Goal: Transaction & Acquisition: Purchase product/service

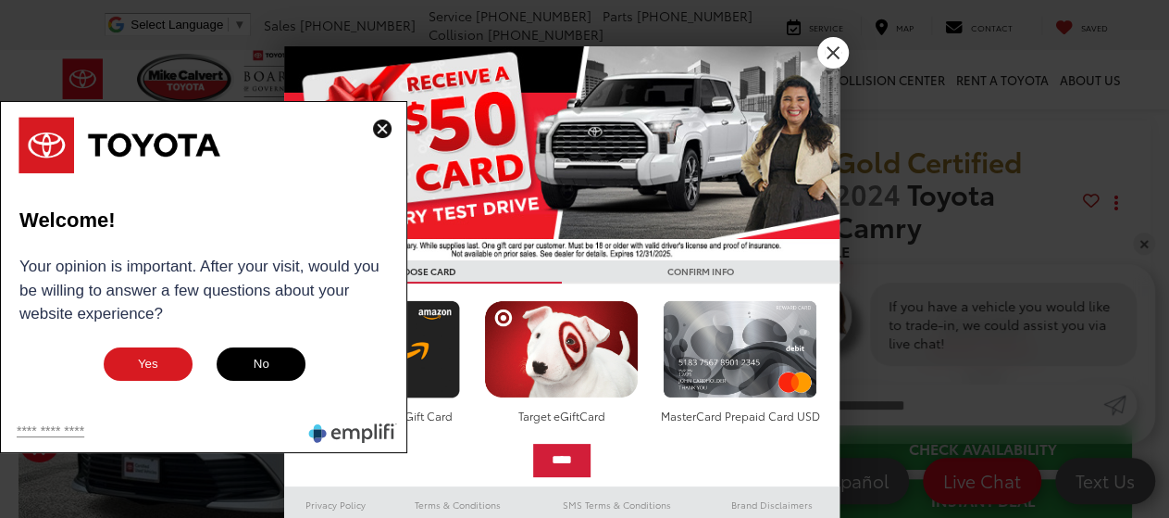
click at [381, 128] on img at bounding box center [382, 128] width 19 height 19
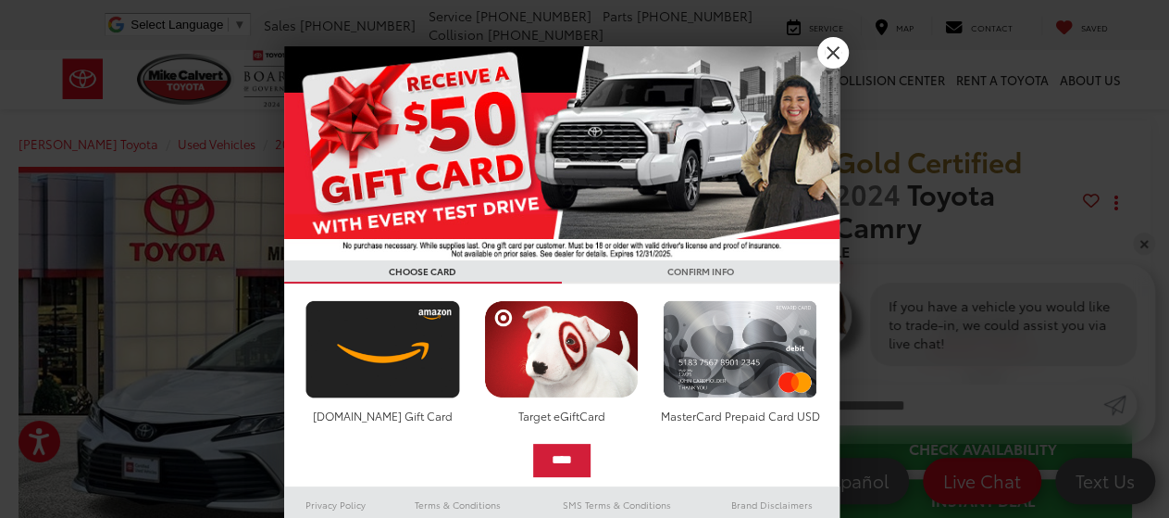
click at [823, 51] on link "X" at bounding box center [833, 52] width 31 height 31
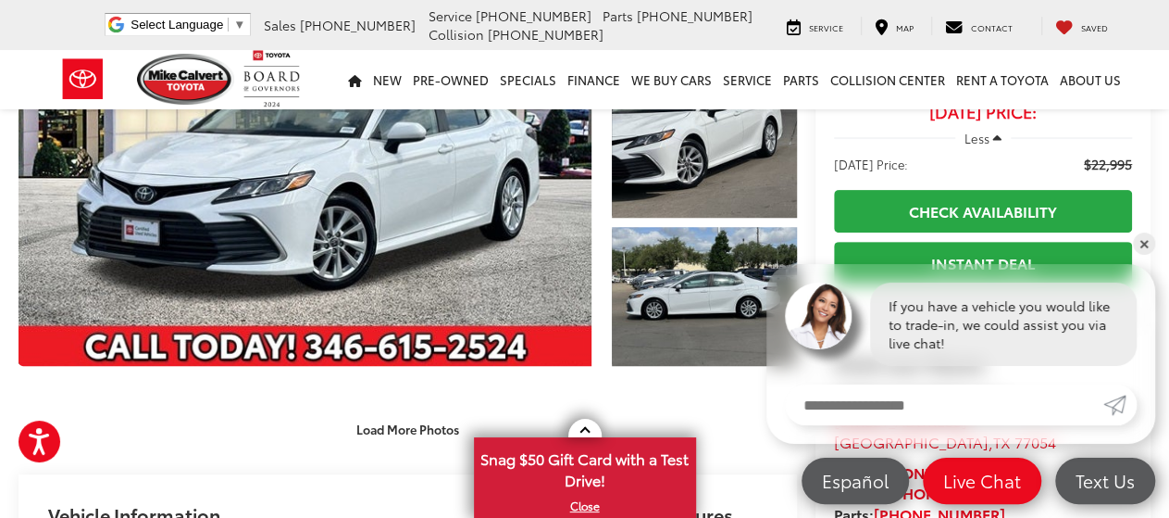
scroll to position [289, 0]
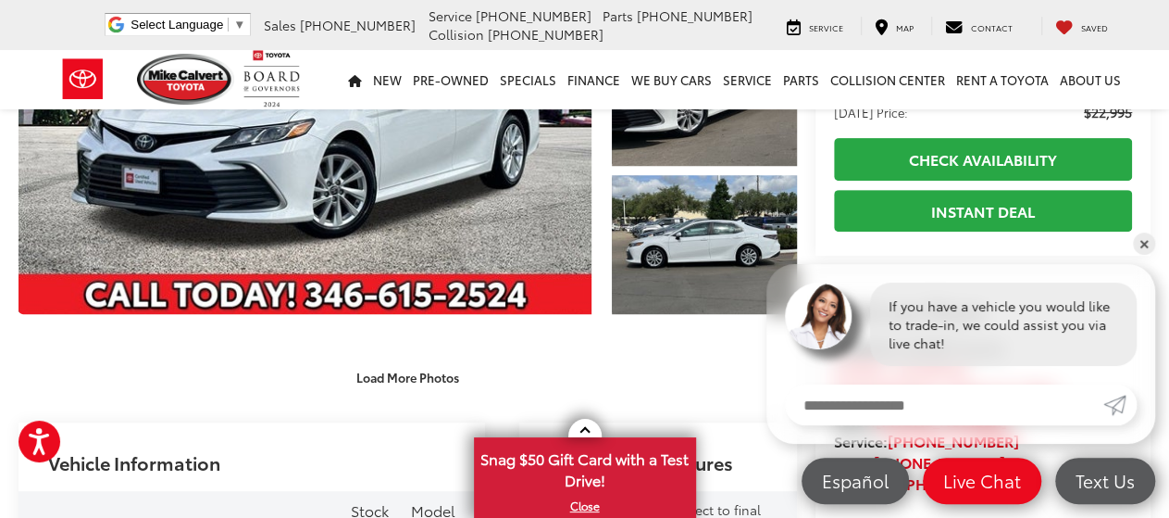
click at [1149, 250] on link "✕" at bounding box center [1144, 243] width 22 height 22
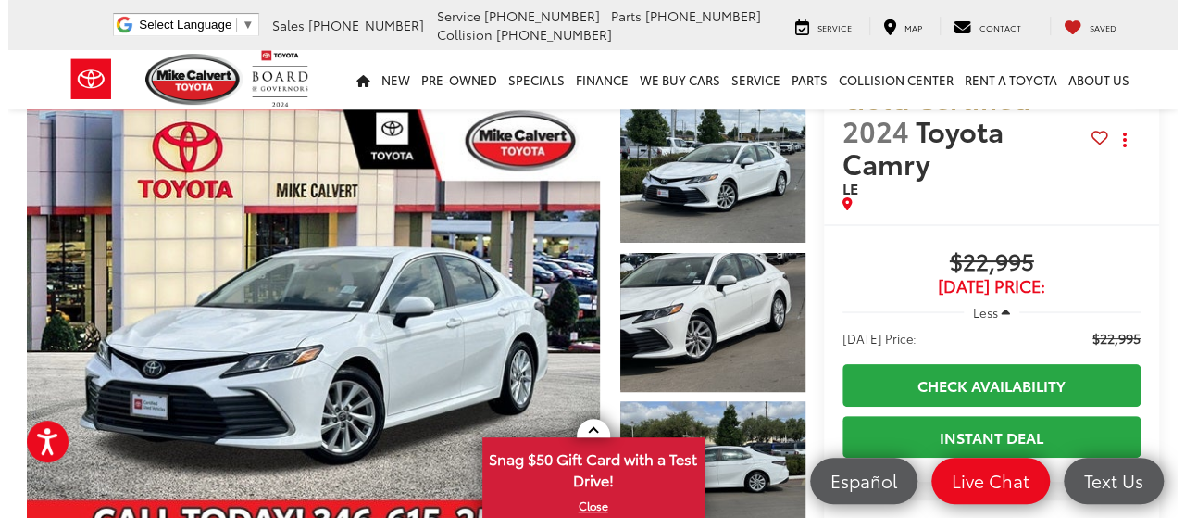
scroll to position [96, 0]
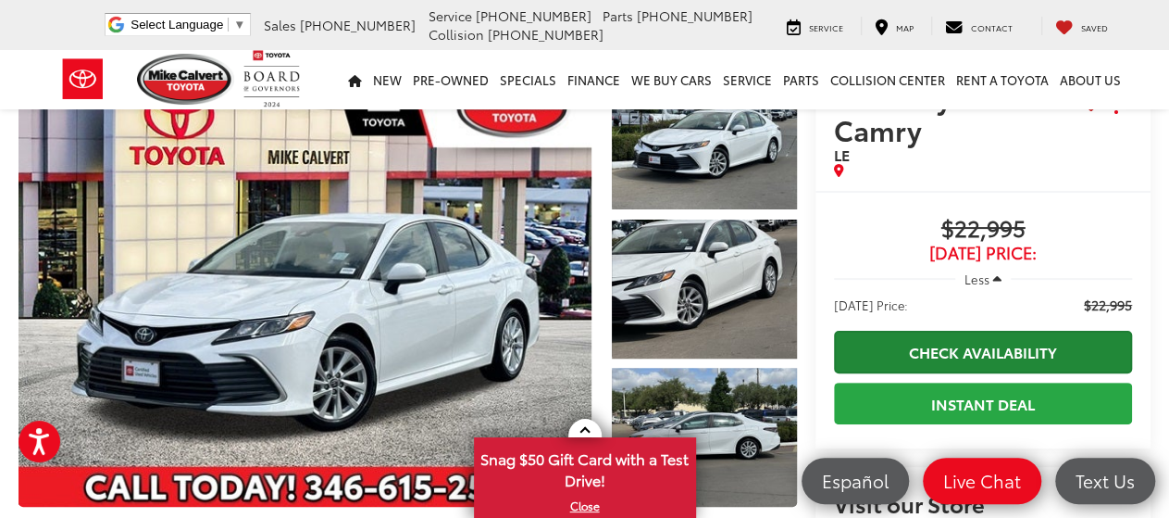
click at [987, 331] on link "Check Availability" at bounding box center [983, 352] width 298 height 42
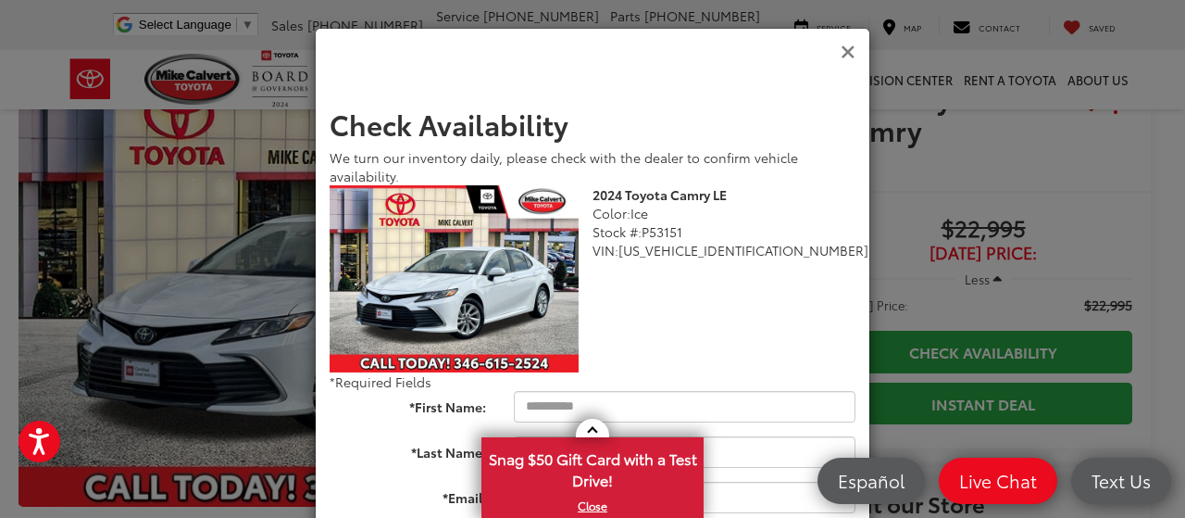
click at [841, 51] on icon "Close" at bounding box center [848, 52] width 15 height 19
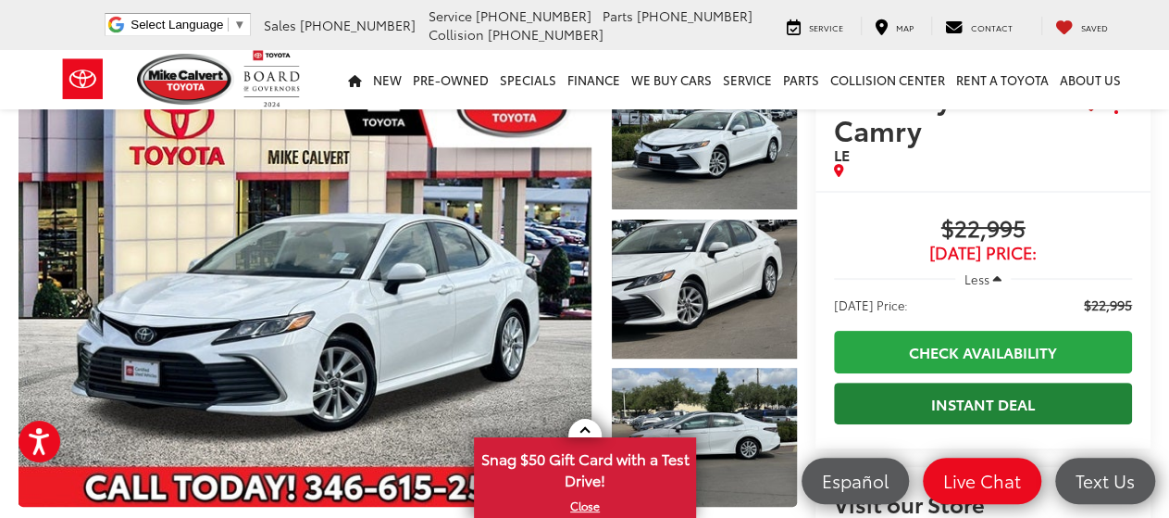
click at [958, 382] on link "Instant Deal" at bounding box center [983, 403] width 298 height 42
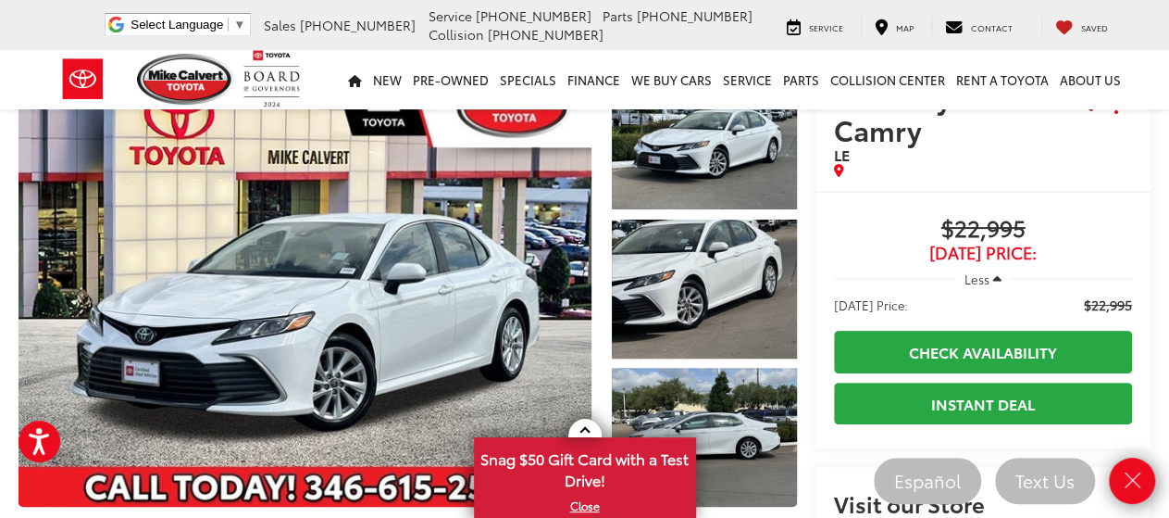
click at [1132, 478] on icon "Close" at bounding box center [1132, 481] width 26 height 26
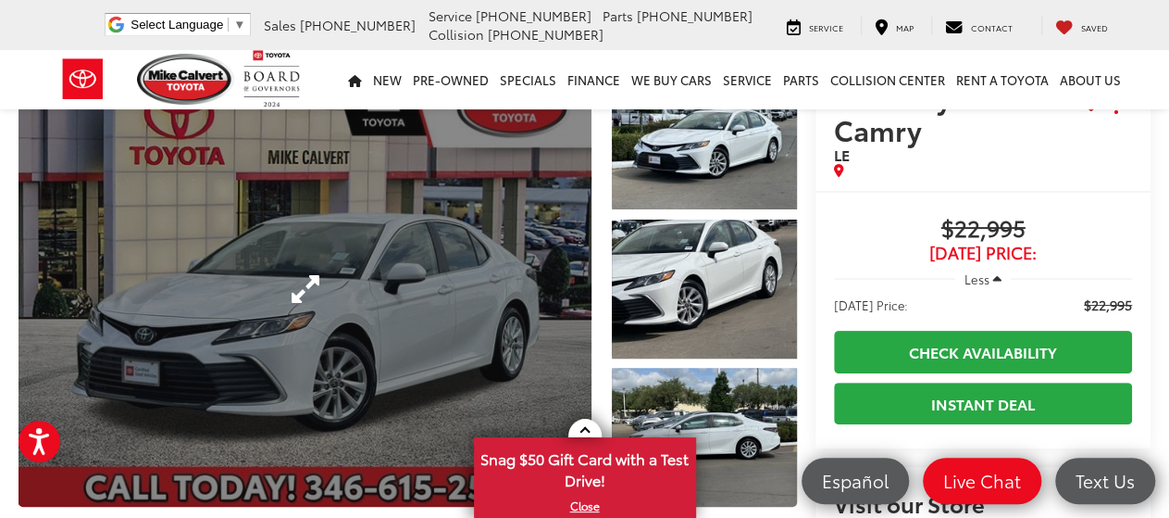
click at [301, 244] on link "Expand Photo 0" at bounding box center [305, 288] width 573 height 436
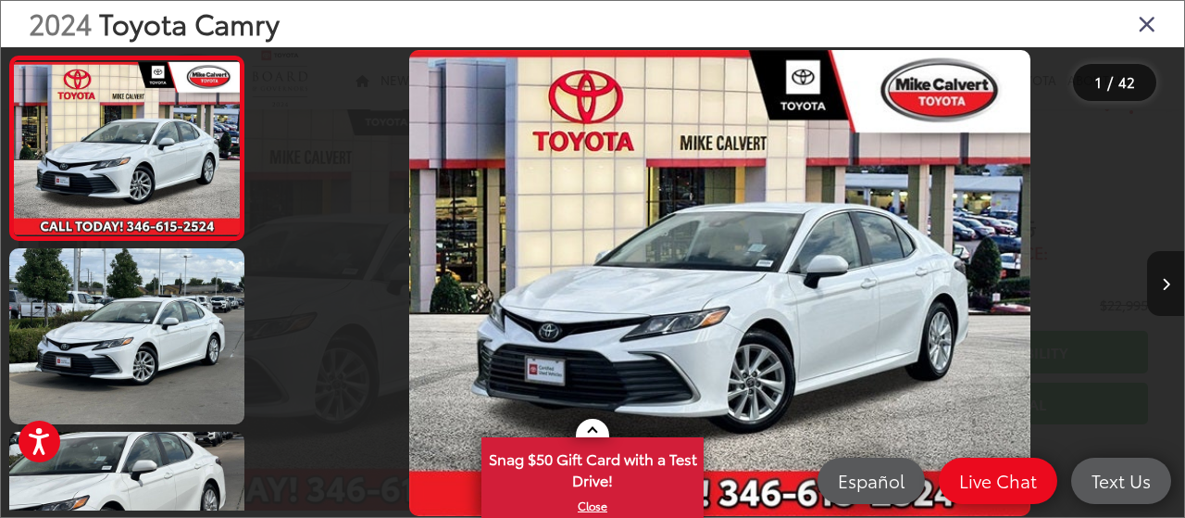
click at [1169, 281] on button "Next image" at bounding box center [1165, 283] width 37 height 65
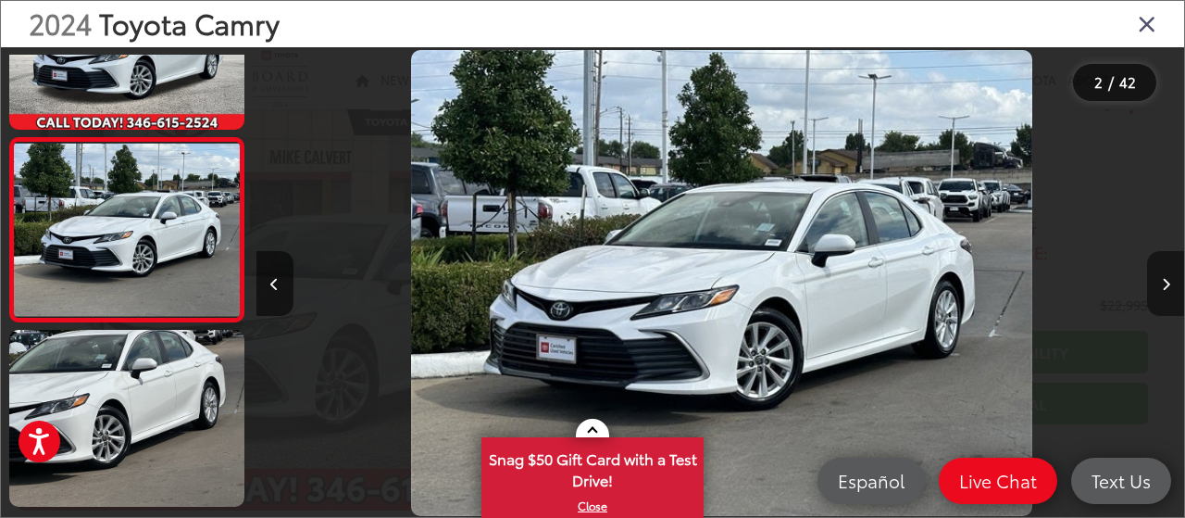
scroll to position [0, 0]
click at [1169, 281] on button "Next image" at bounding box center [1165, 283] width 37 height 65
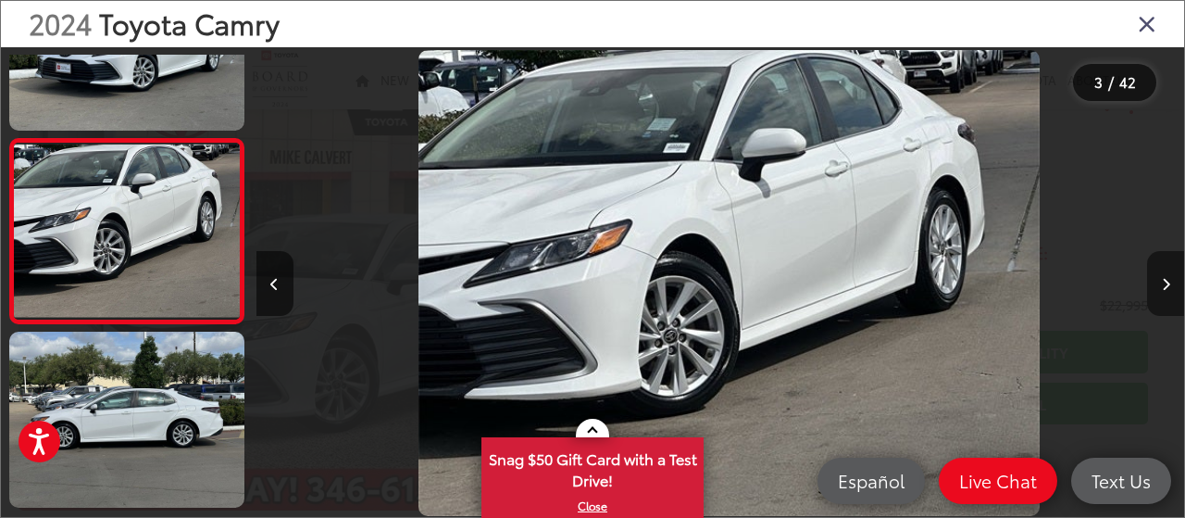
scroll to position [285, 0]
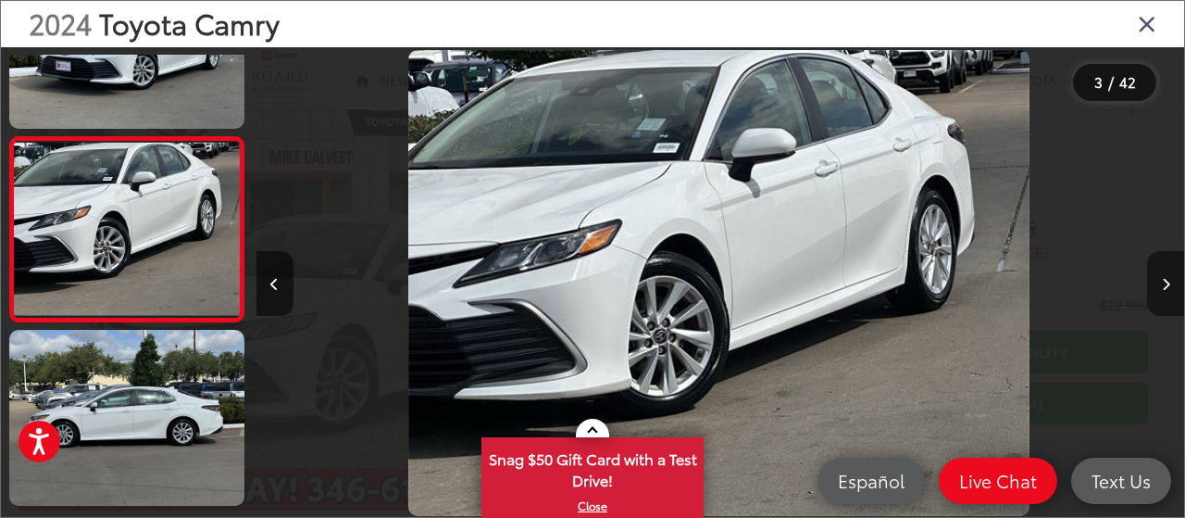
click at [1169, 281] on button "Next image" at bounding box center [1165, 283] width 37 height 65
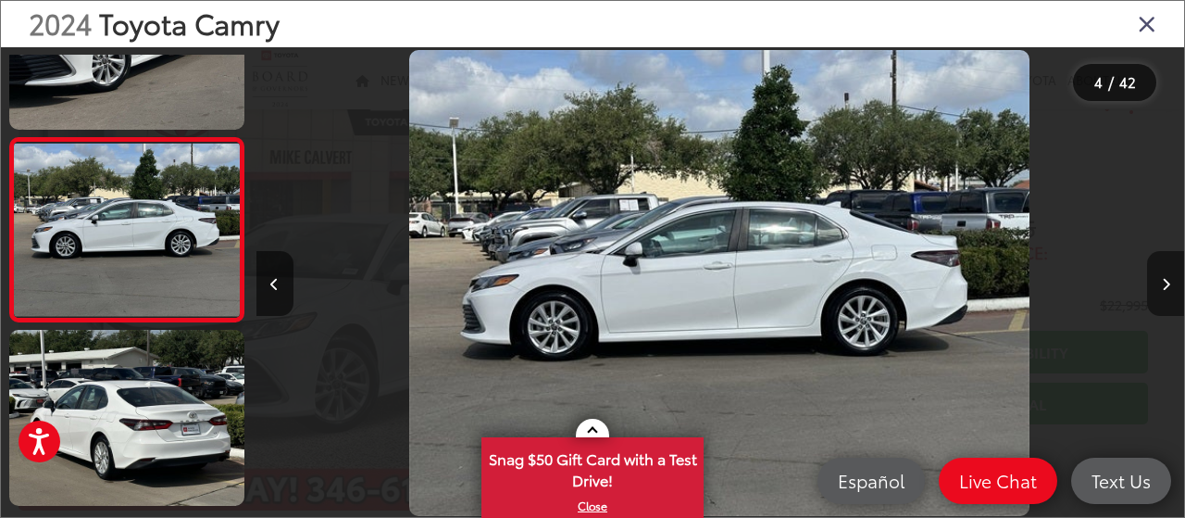
click at [1169, 281] on button "Next image" at bounding box center [1165, 283] width 37 height 65
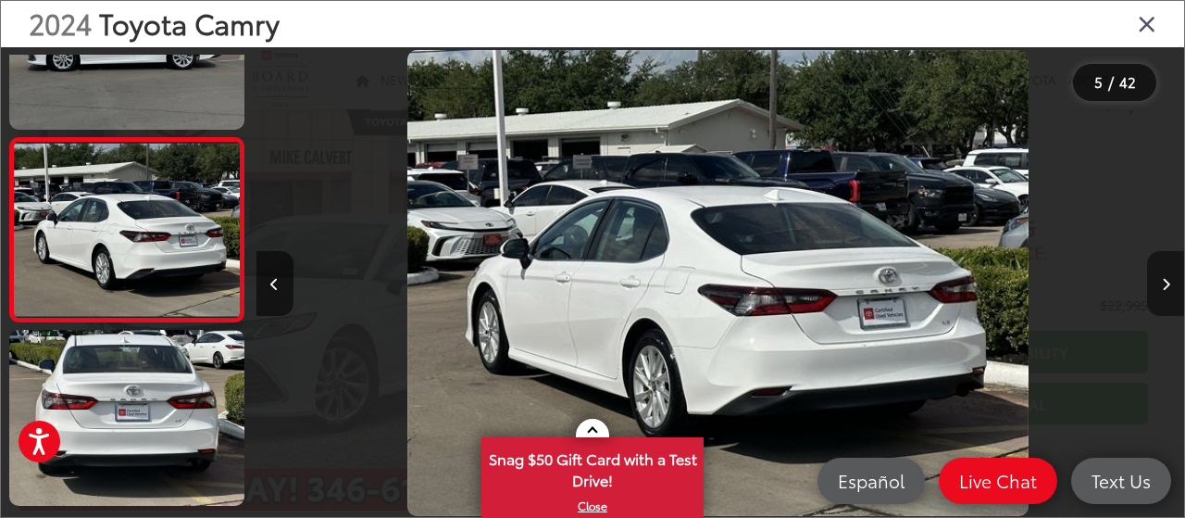
click at [1169, 281] on button "Next image" at bounding box center [1165, 283] width 37 height 65
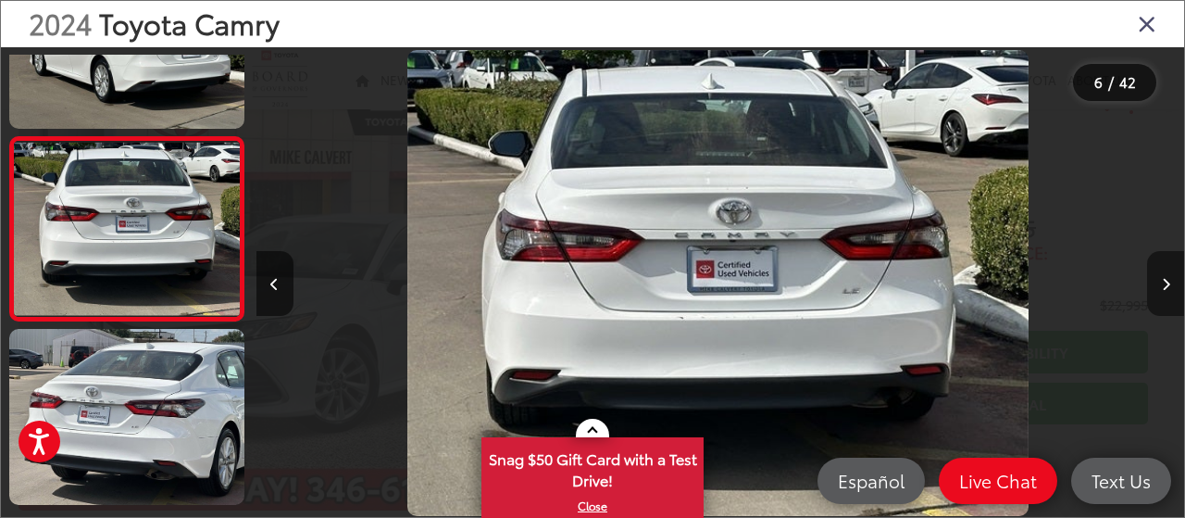
click at [1169, 281] on button "Next image" at bounding box center [1165, 283] width 37 height 65
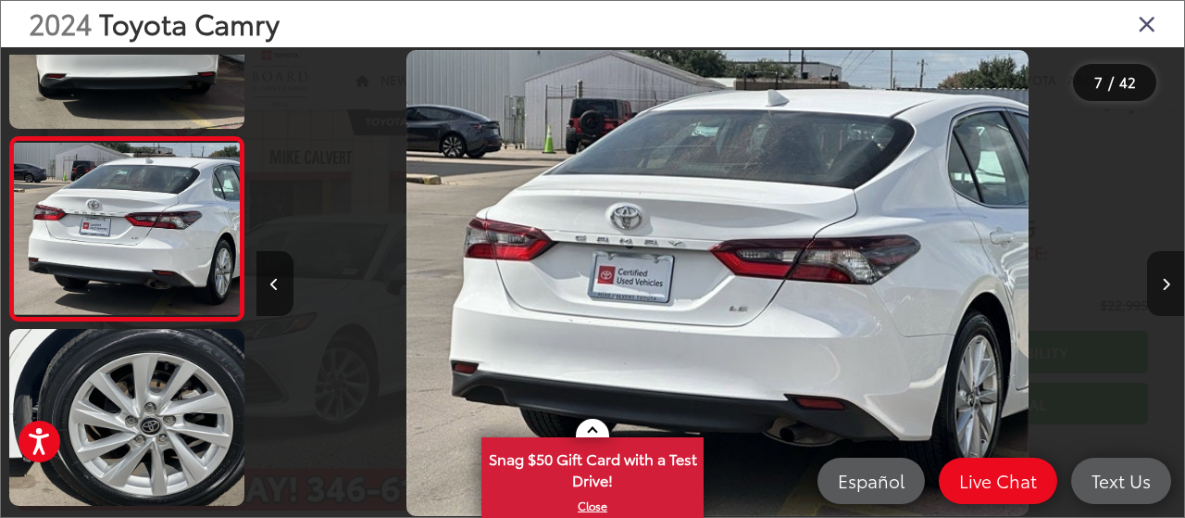
click at [1169, 281] on button "Next image" at bounding box center [1165, 283] width 37 height 65
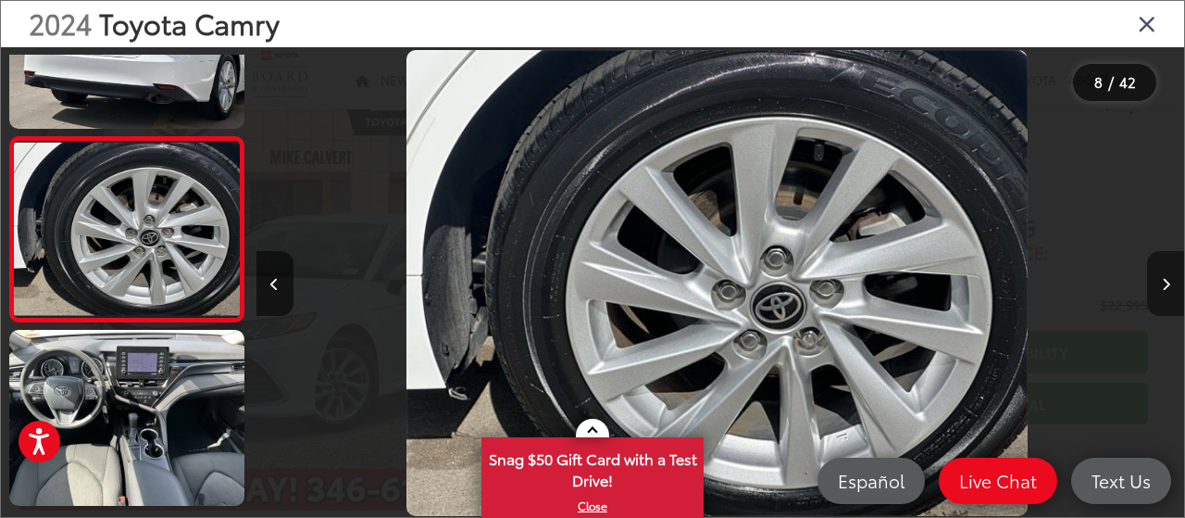
click at [1169, 281] on button "Next image" at bounding box center [1165, 283] width 37 height 65
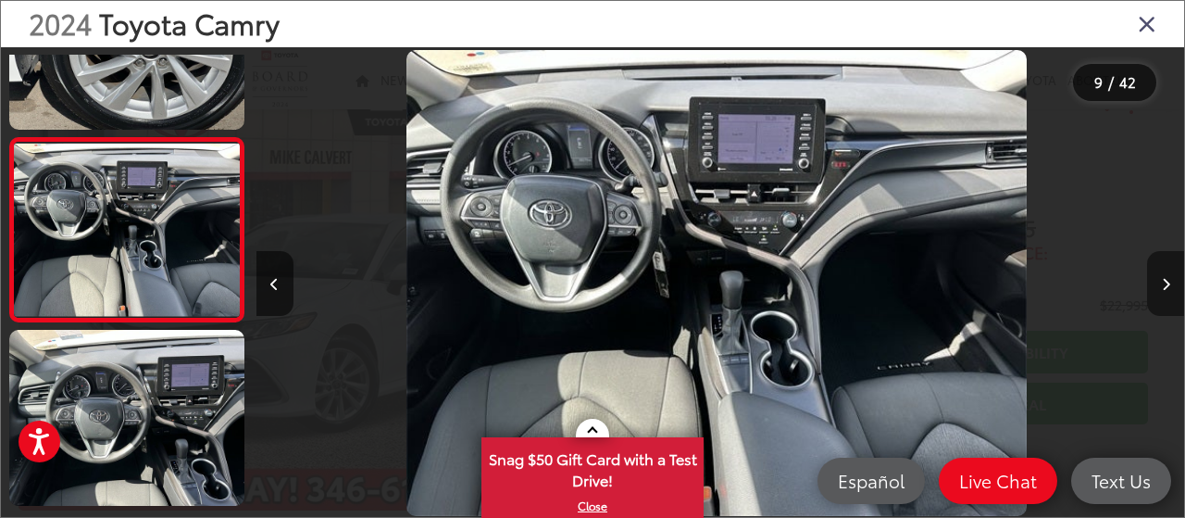
click at [1169, 281] on button "Next image" at bounding box center [1165, 283] width 37 height 65
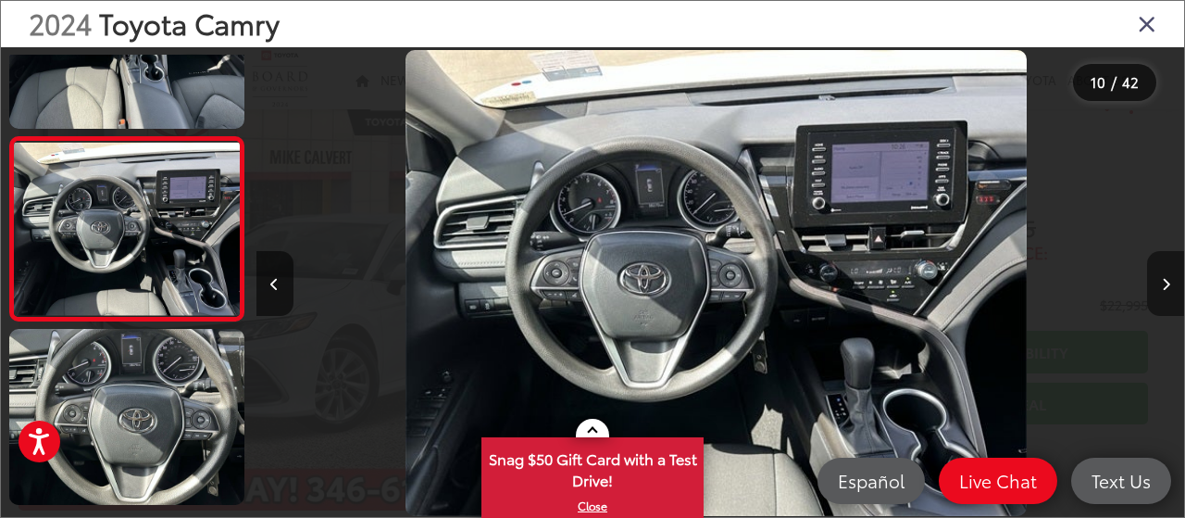
click at [1169, 281] on button "Next image" at bounding box center [1165, 283] width 37 height 65
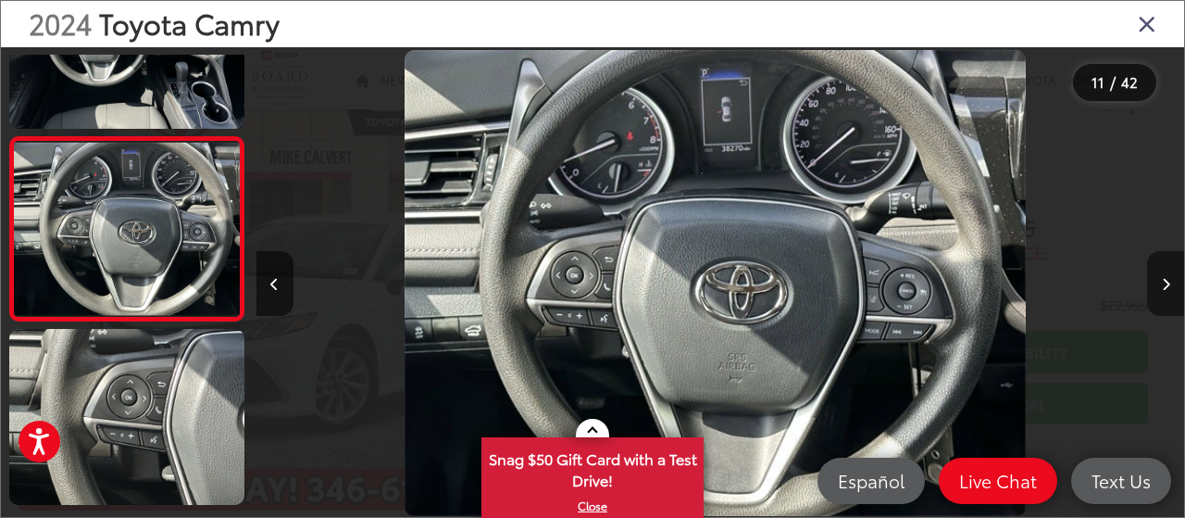
click at [1169, 281] on button "Next image" at bounding box center [1165, 283] width 37 height 65
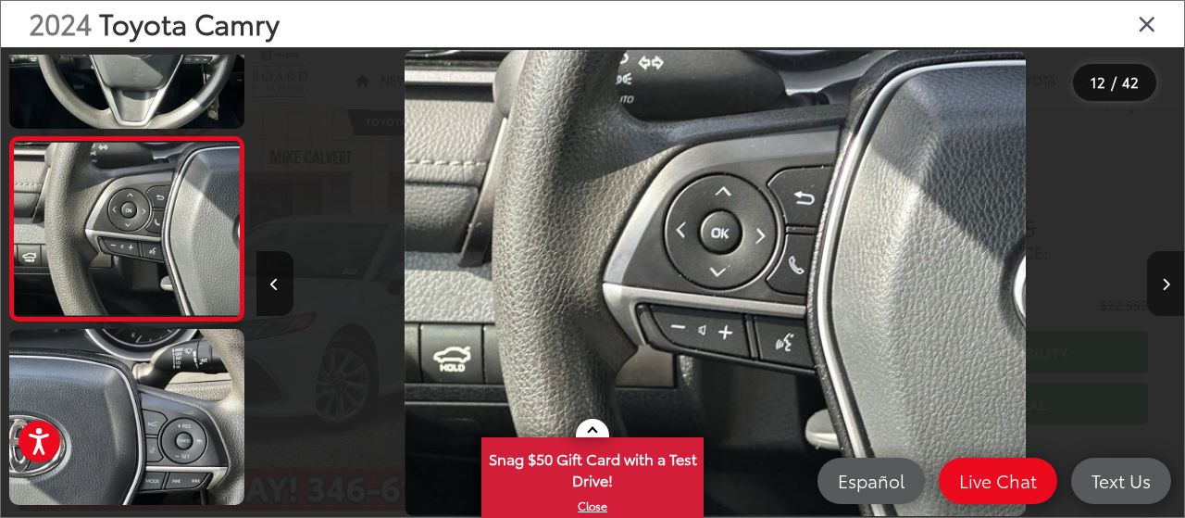
click at [1169, 281] on button "Next image" at bounding box center [1165, 283] width 37 height 65
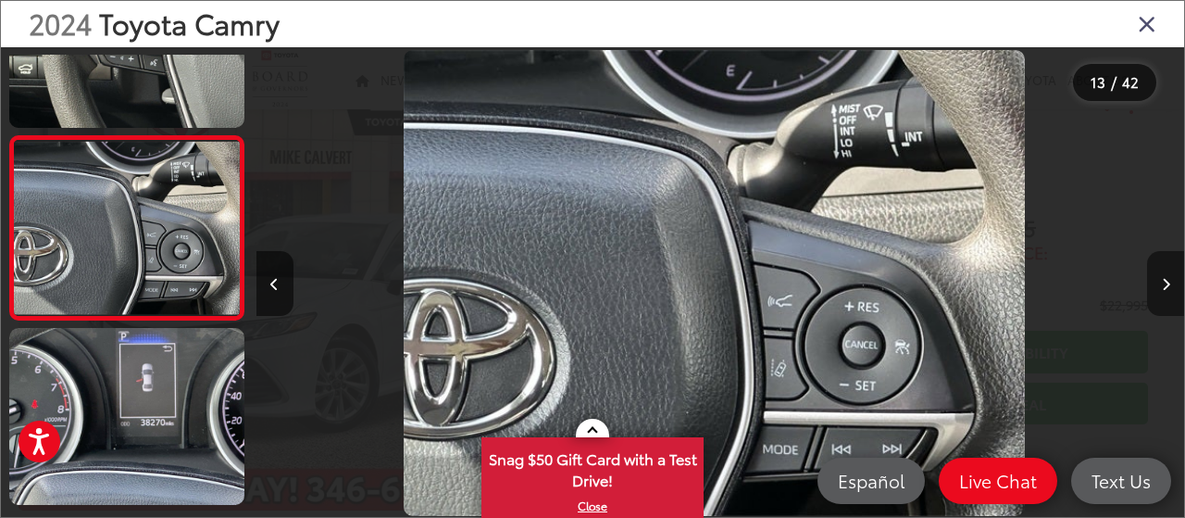
click at [1169, 281] on button "Next image" at bounding box center [1165, 283] width 37 height 65
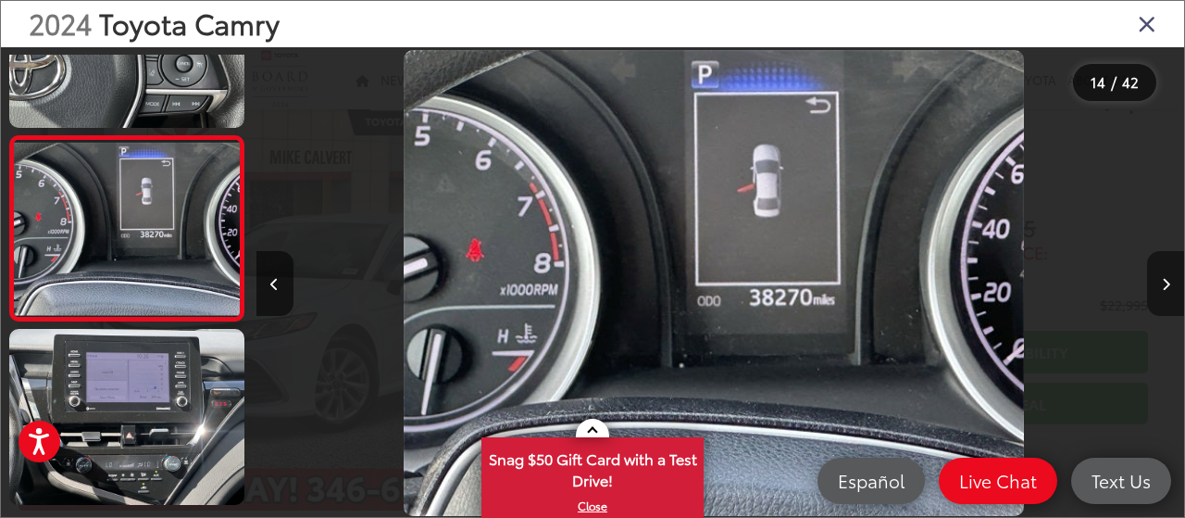
click at [1169, 281] on button "Next image" at bounding box center [1165, 283] width 37 height 65
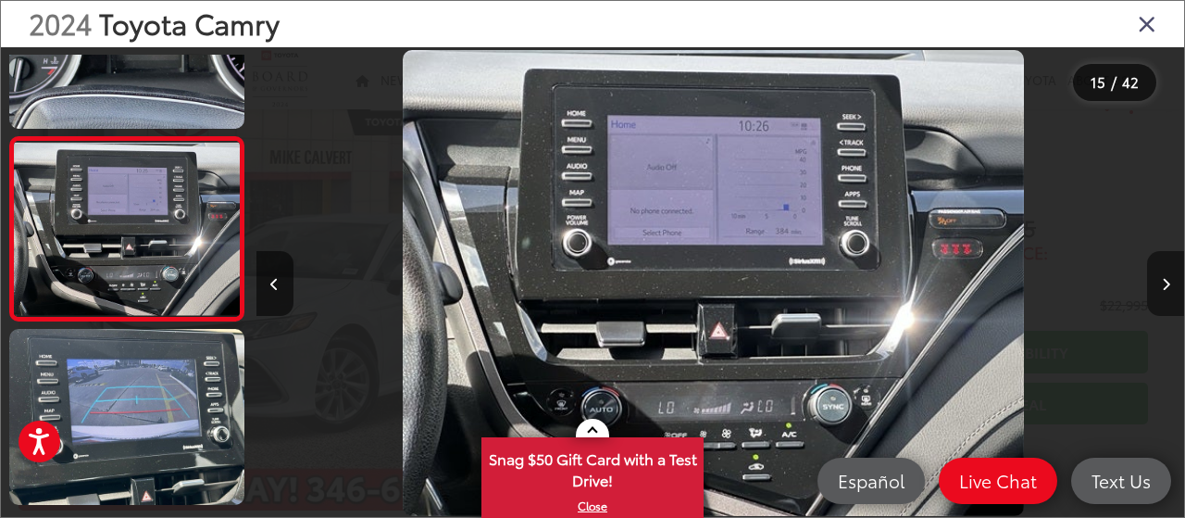
click at [1169, 281] on button "Next image" at bounding box center [1165, 283] width 37 height 65
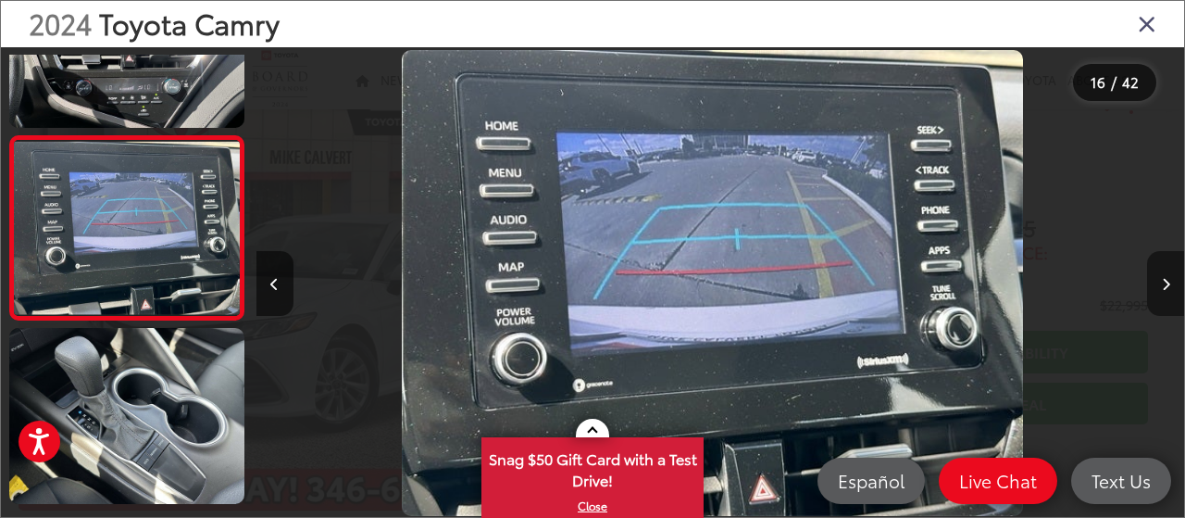
click at [1169, 281] on button "Next image" at bounding box center [1165, 283] width 37 height 65
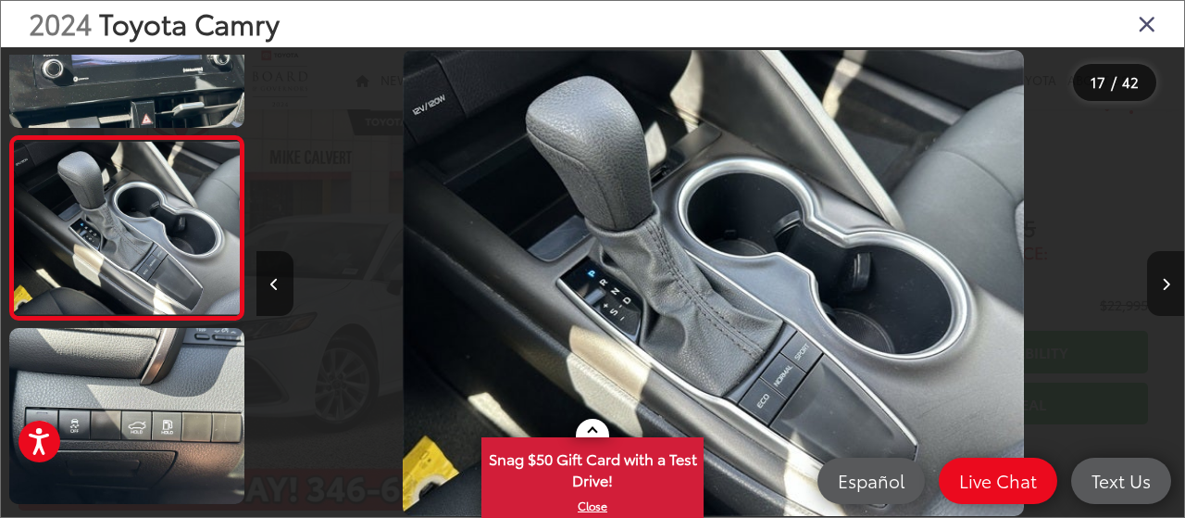
click at [1169, 281] on button "Next image" at bounding box center [1165, 283] width 37 height 65
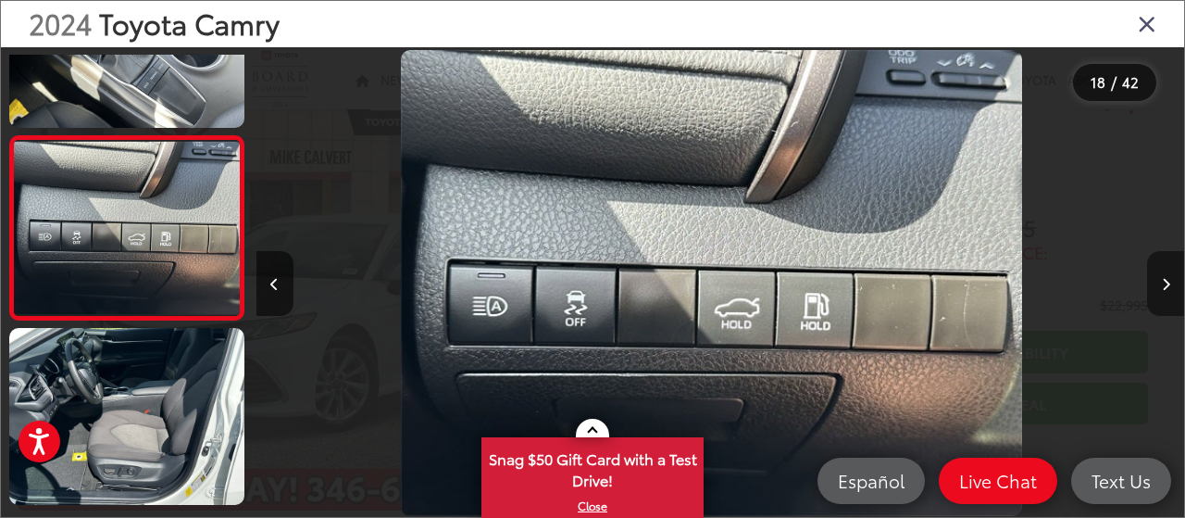
click at [1169, 281] on button "Next image" at bounding box center [1165, 283] width 37 height 65
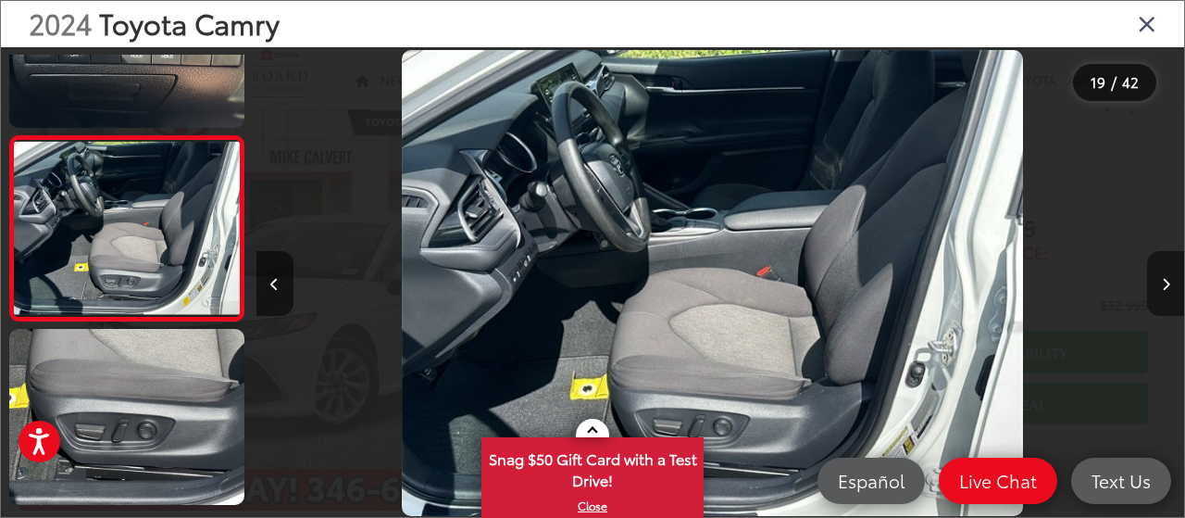
click at [1169, 281] on button "Next image" at bounding box center [1165, 283] width 37 height 65
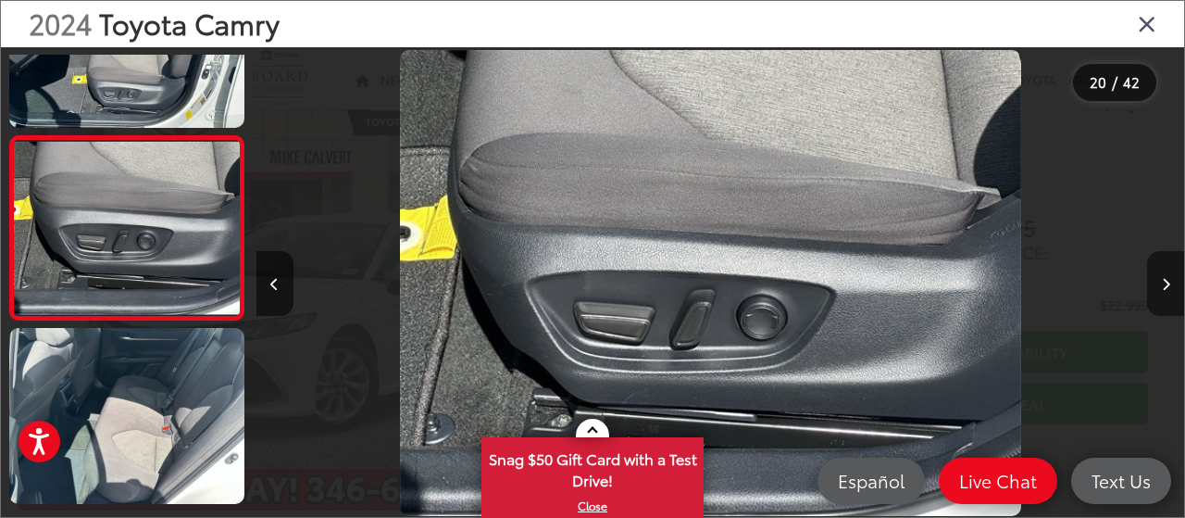
click at [1169, 281] on button "Next image" at bounding box center [1165, 283] width 37 height 65
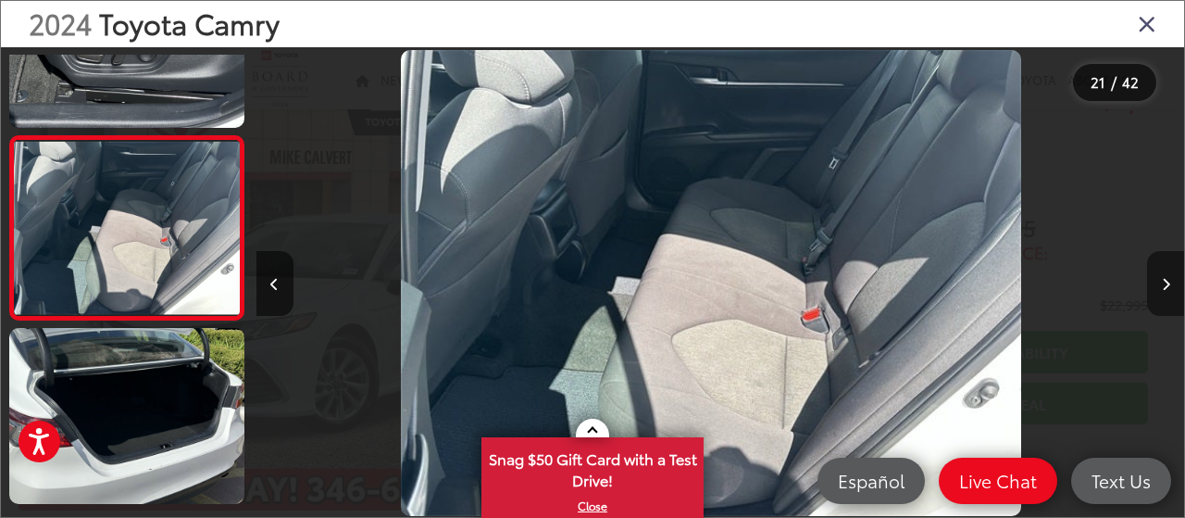
click at [1169, 281] on button "Next image" at bounding box center [1165, 283] width 37 height 65
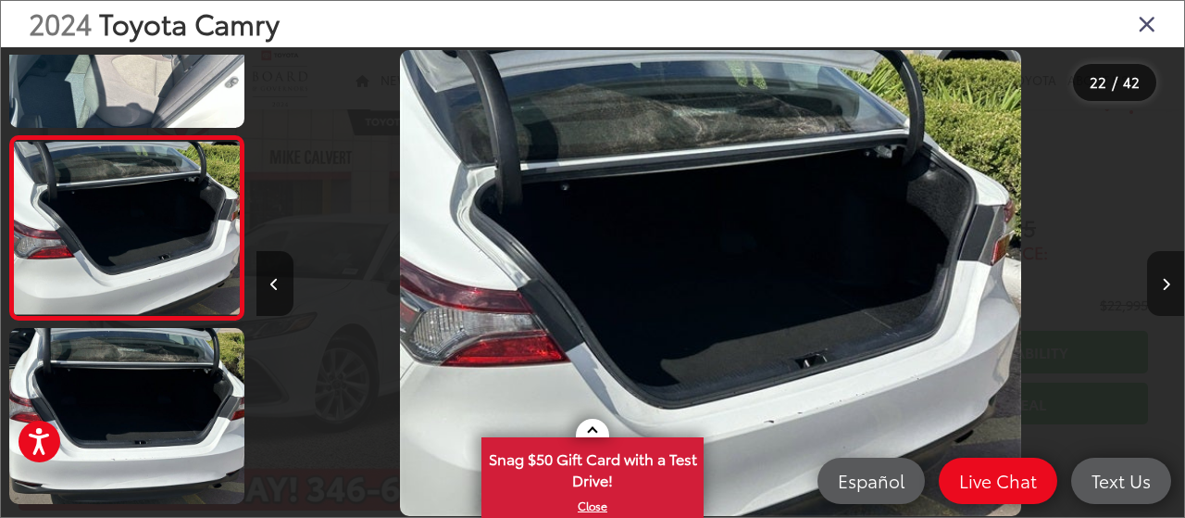
click at [1169, 281] on button "Next image" at bounding box center [1165, 283] width 37 height 65
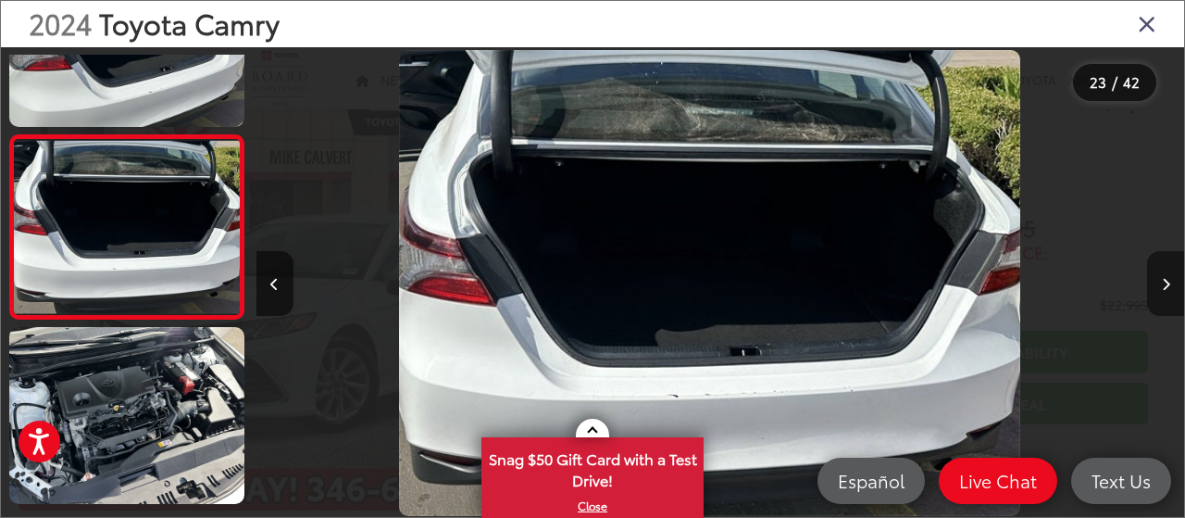
click at [1169, 281] on button "Next image" at bounding box center [1165, 283] width 37 height 65
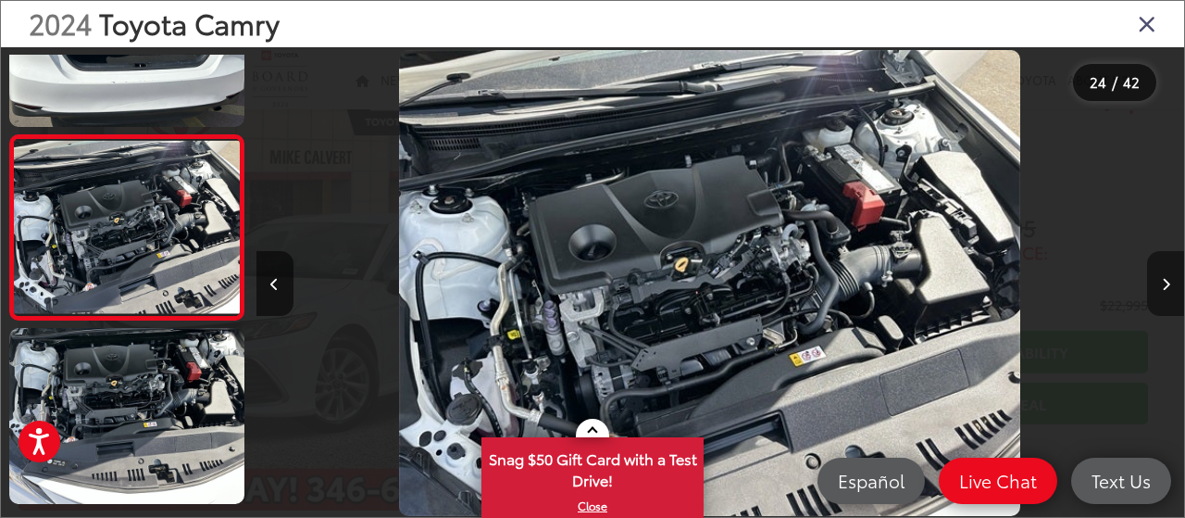
click at [1169, 281] on button "Next image" at bounding box center [1165, 283] width 37 height 65
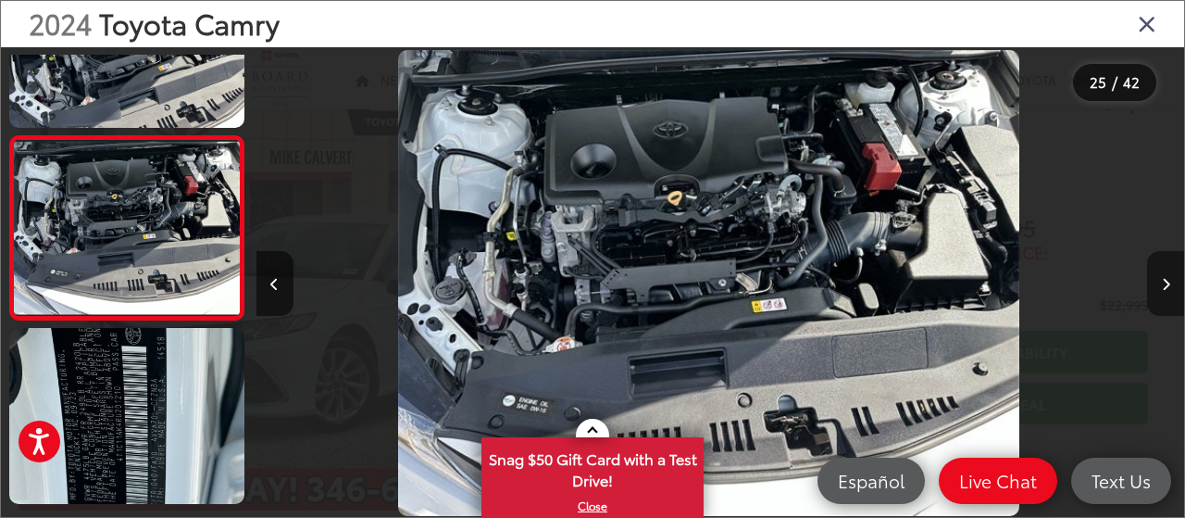
click at [1169, 281] on button "Next image" at bounding box center [1165, 283] width 37 height 65
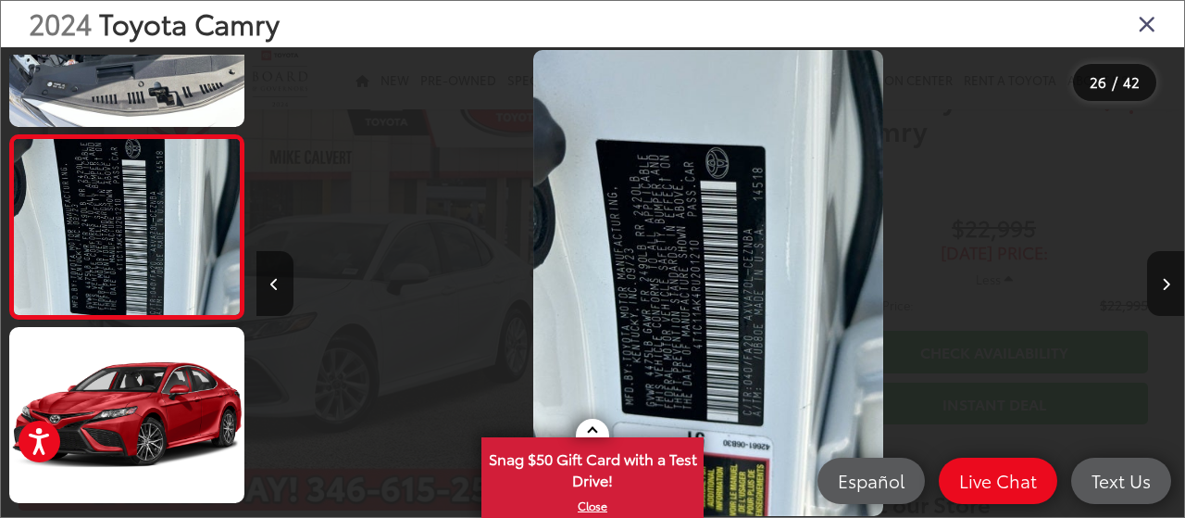
click at [1149, 25] on icon "Close gallery" at bounding box center [1147, 23] width 19 height 24
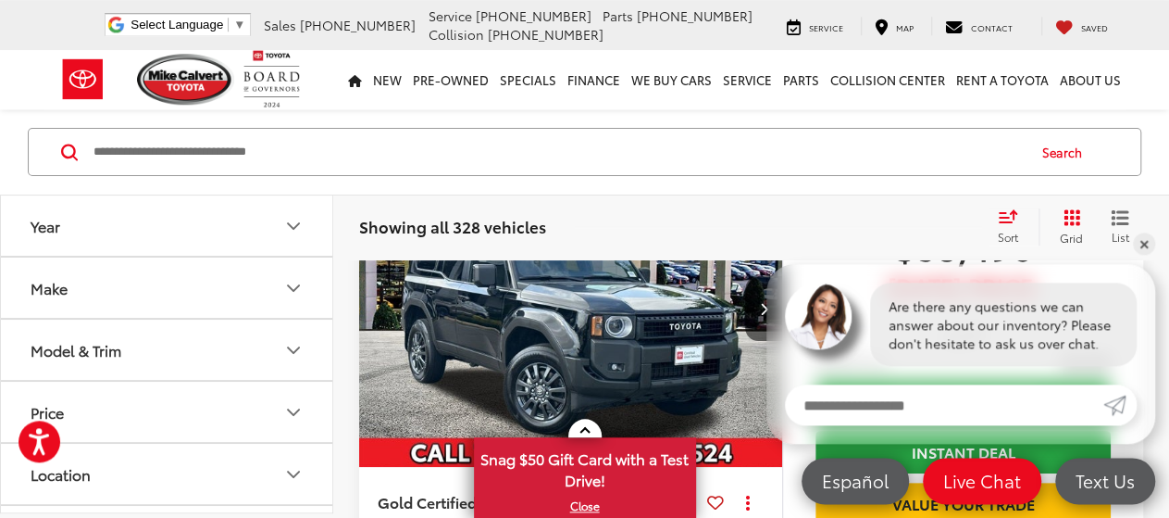
scroll to position [96, 0]
click at [1140, 244] on link "✕" at bounding box center [1144, 243] width 22 height 22
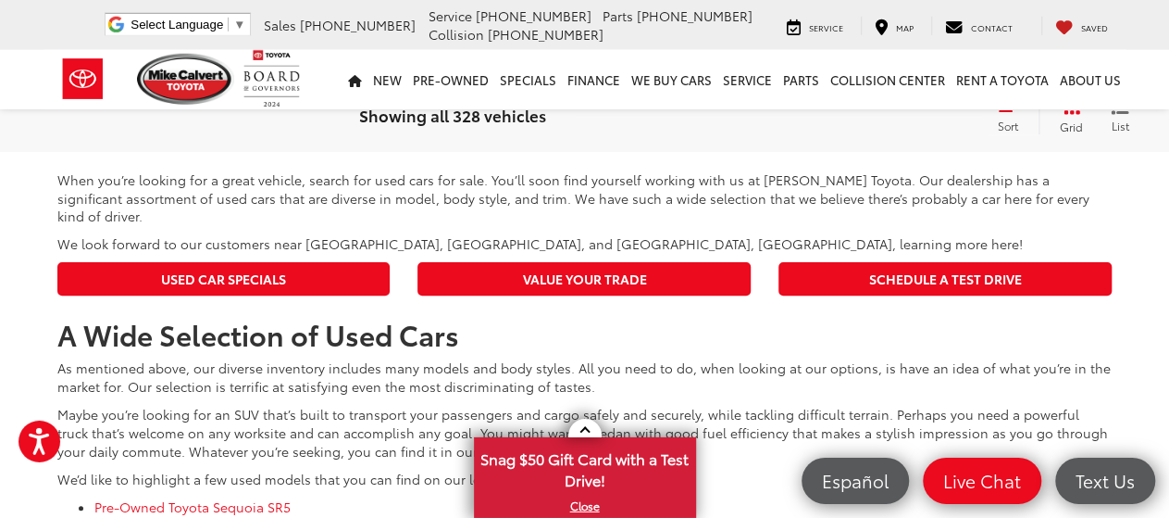
scroll to position [7222, 0]
